Goal: Check status: Check status

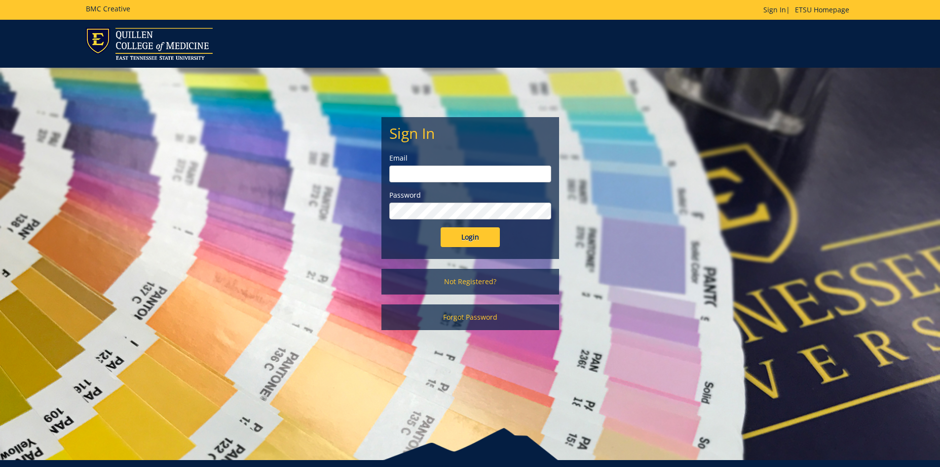
click at [423, 182] on input "email" at bounding box center [470, 173] width 162 height 17
type input "pierceka@etsu.edu"
click at [441, 227] on input "Login" at bounding box center [470, 237] width 59 height 20
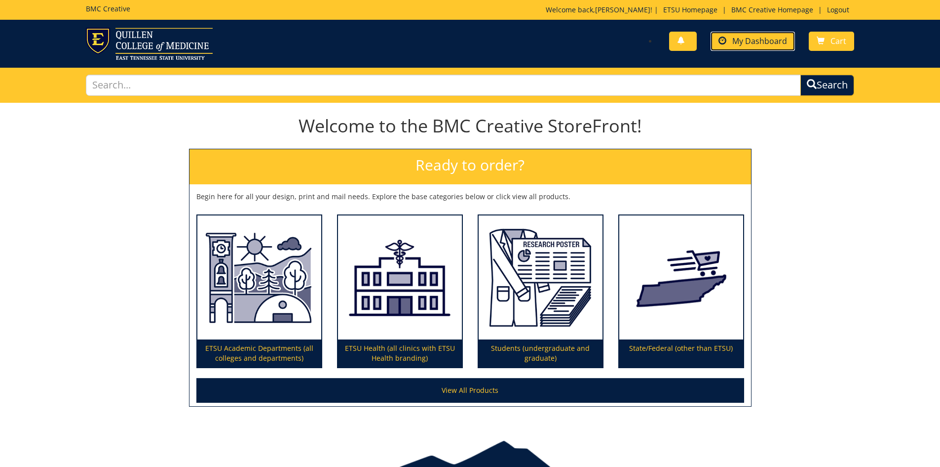
click at [752, 43] on span "My Dashboard" at bounding box center [760, 41] width 55 height 11
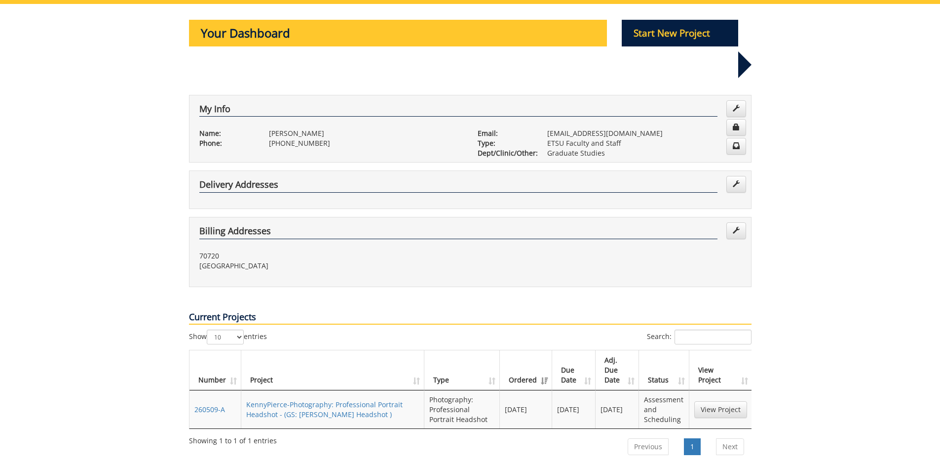
scroll to position [148, 0]
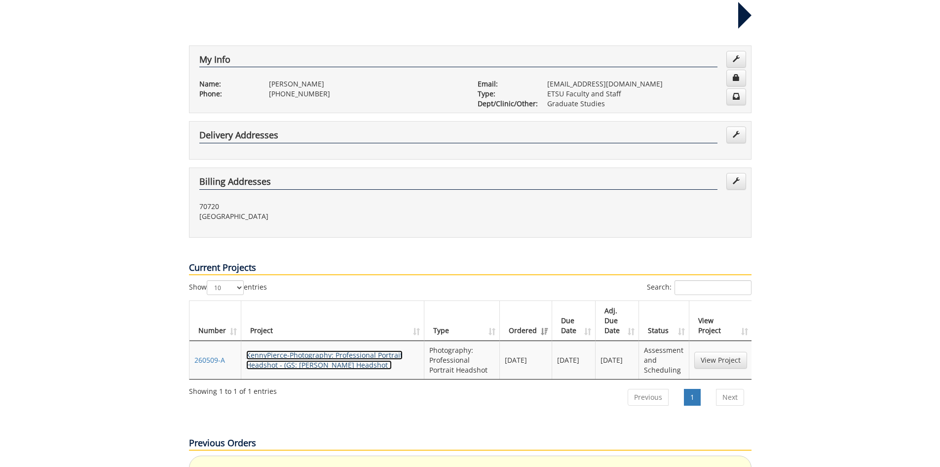
click at [287, 350] on link "KennyPierce-Photography: Professional Portrait Headshot - (GS: Pierce Headshot )" at bounding box center [324, 359] width 156 height 19
